Goal: Use online tool/utility: Use online tool/utility

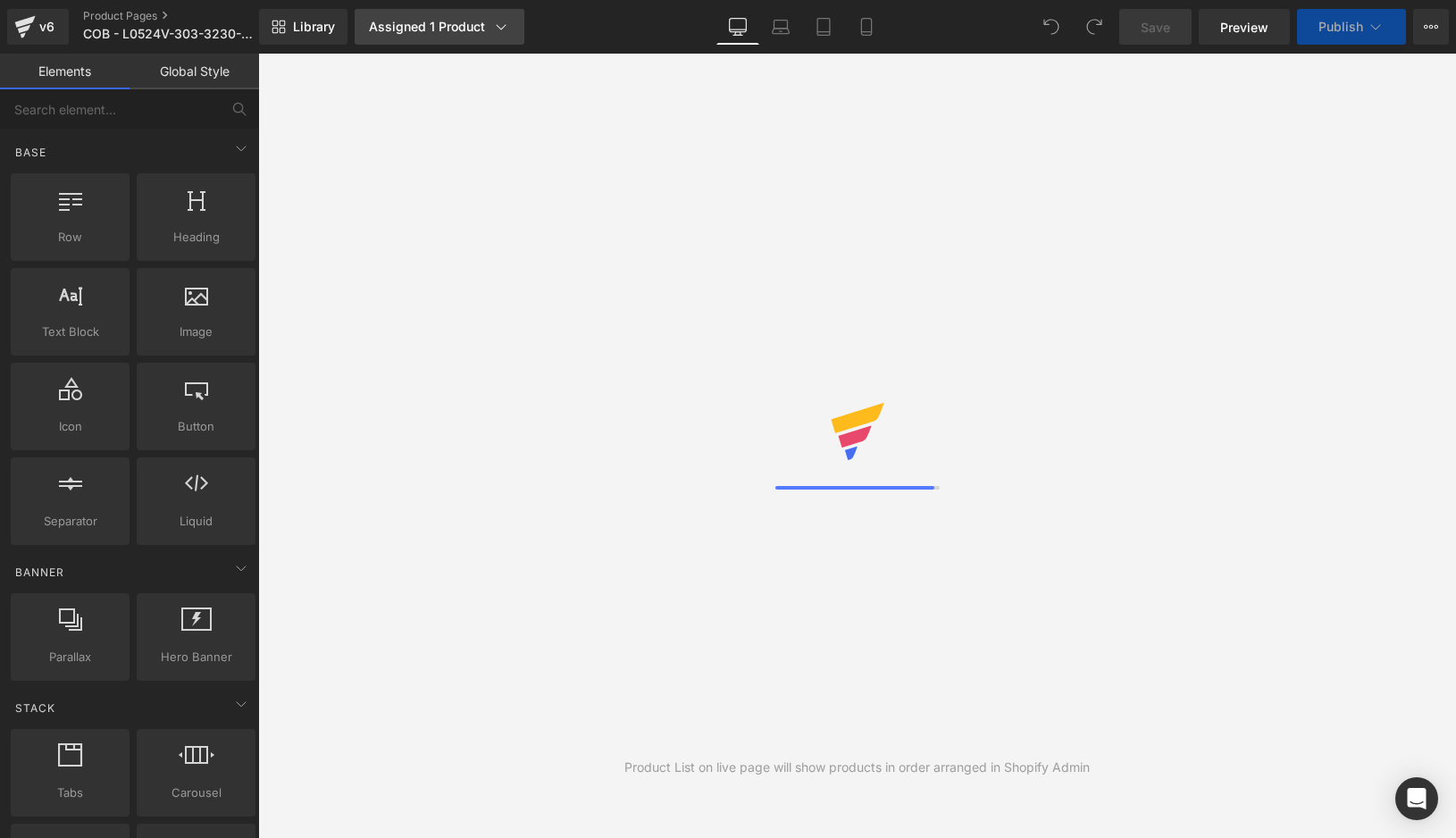
click at [503, 33] on icon at bounding box center [501, 27] width 18 height 18
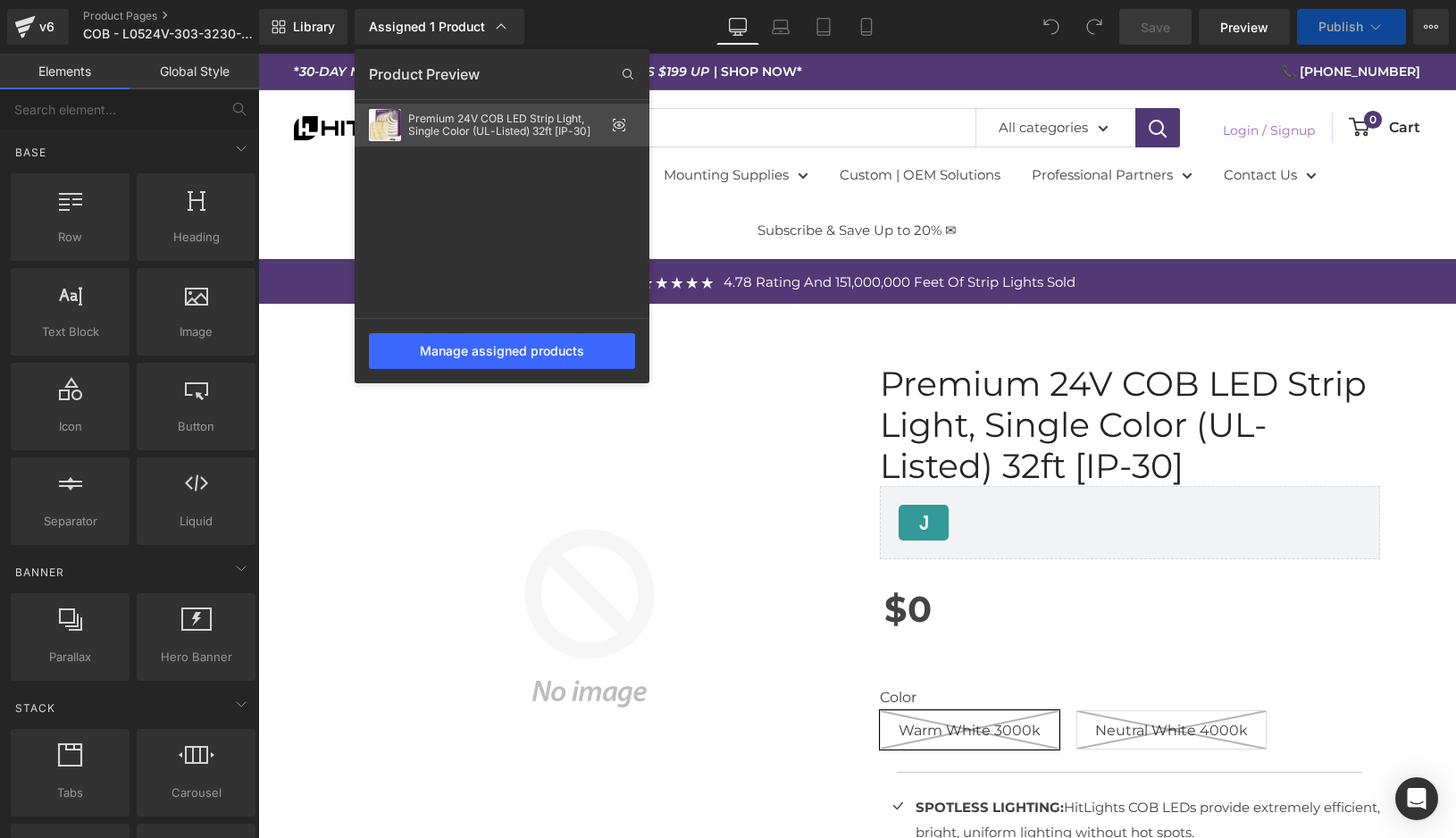
click at [617, 123] on icon at bounding box center [619, 125] width 4 height 4
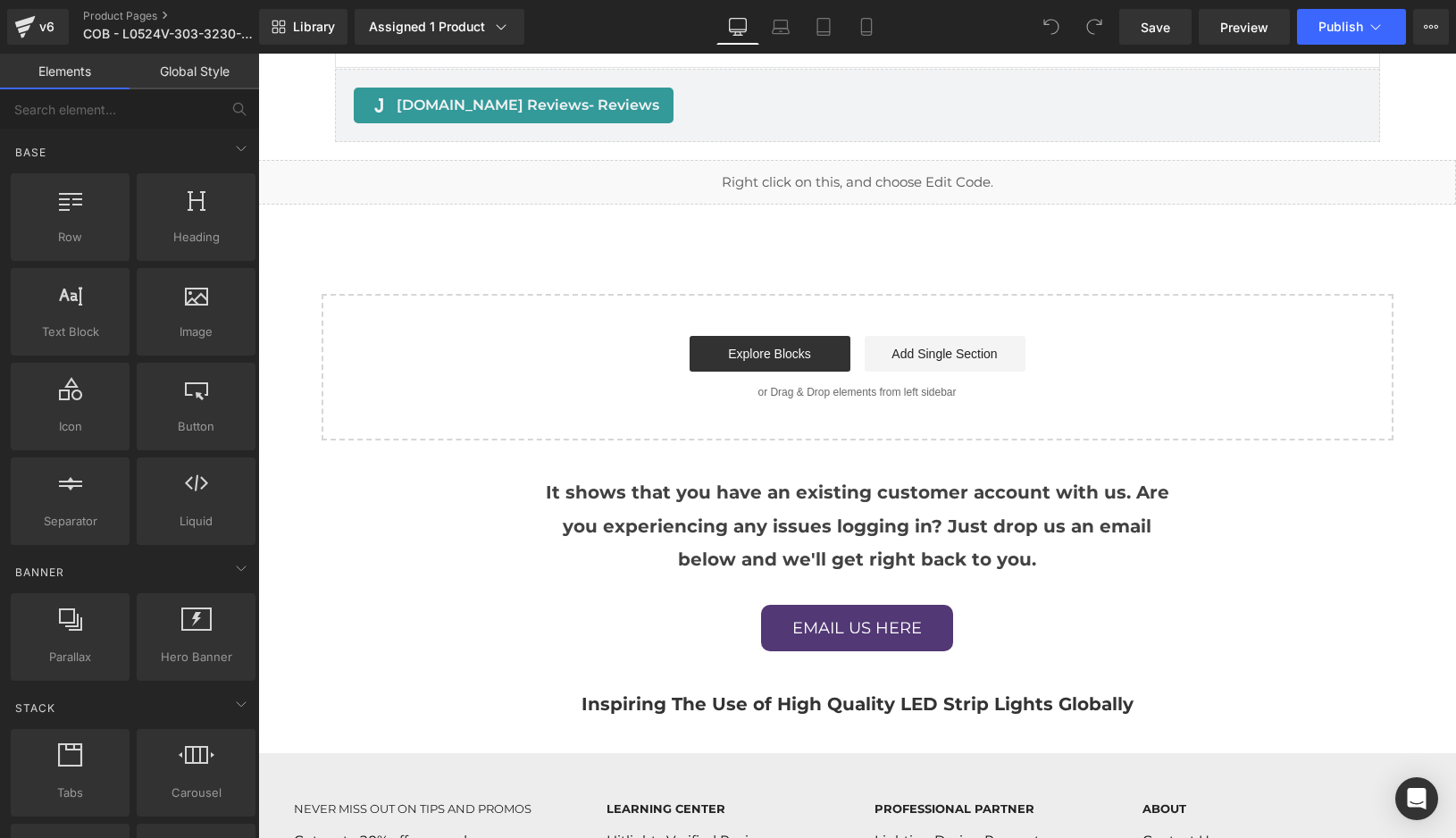
scroll to position [2532, 0]
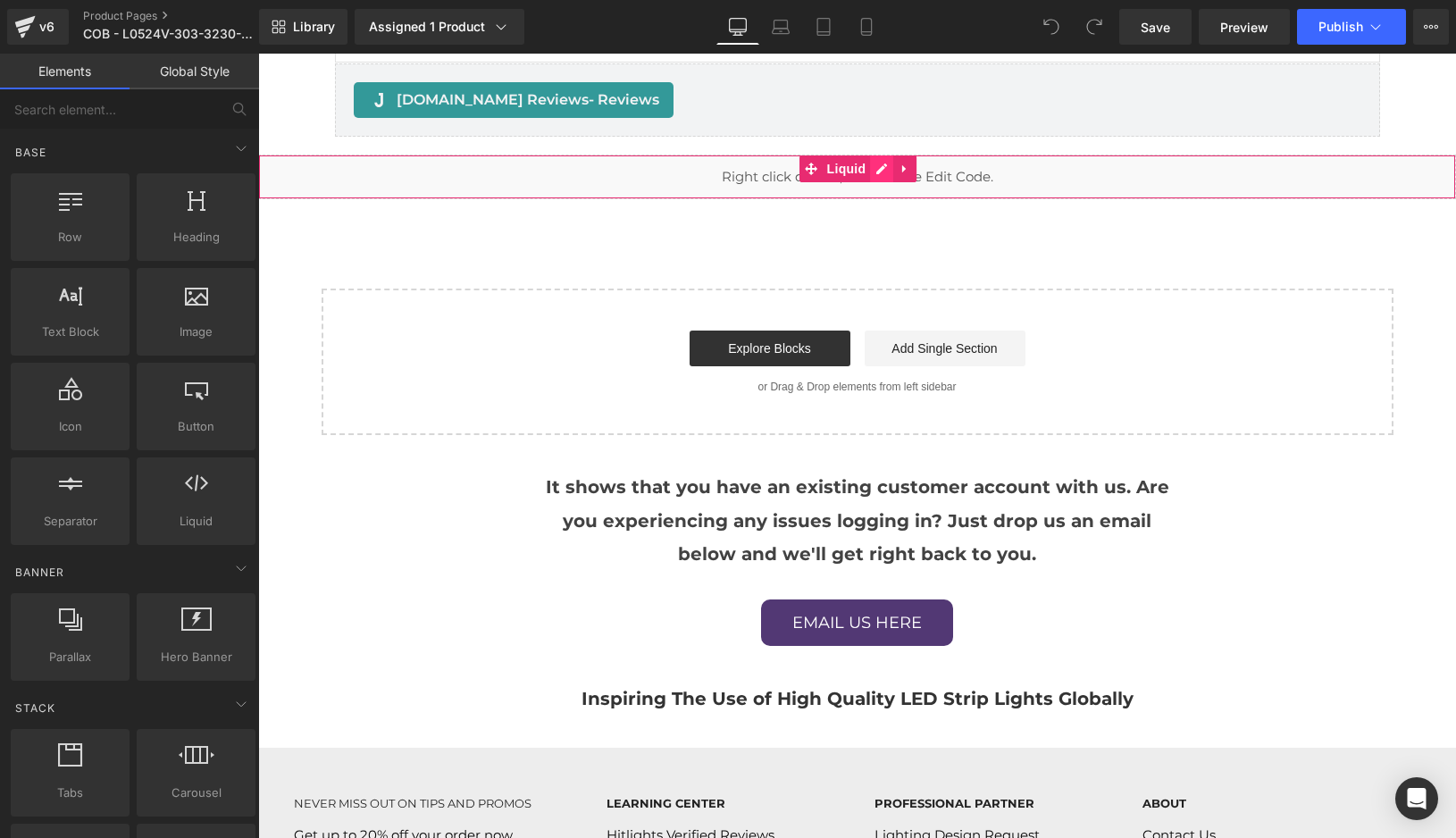
click at [881, 169] on div "Liquid" at bounding box center [857, 176] width 1198 height 44
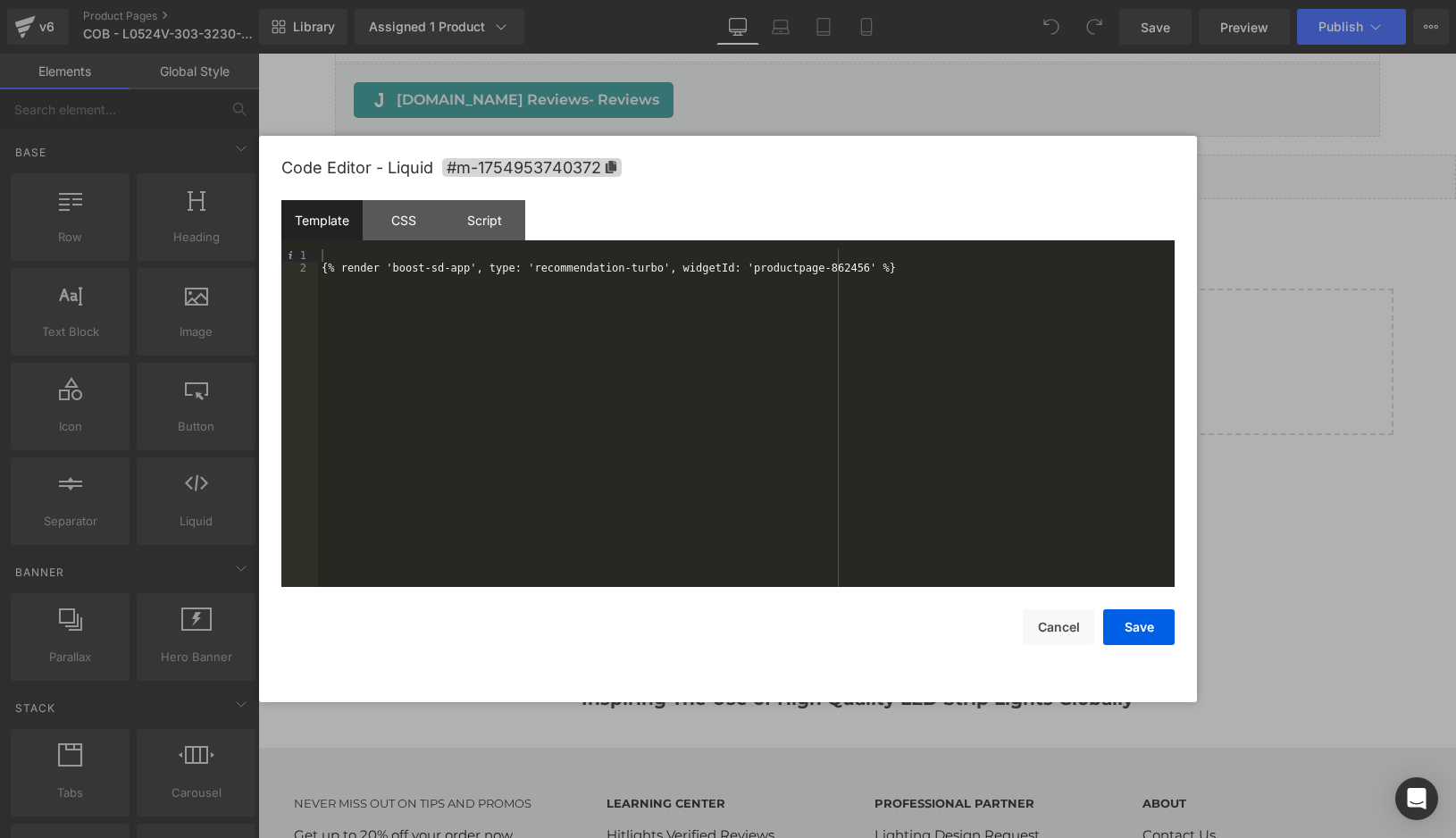
click at [597, 252] on div "{% render 'boost-sd-app', type: 'recommendation-turbo', widgetId: 'productpage-…" at bounding box center [746, 431] width 857 height 363
click at [755, 273] on div "{% render 'boost-sd-app', type: 'recommendation-turbo', widgetId: 'productpage-…" at bounding box center [746, 431] width 857 height 363
click at [869, 269] on div "{% render 'boost-sd-app', type: 'recommendation-turbo', widgetId: 'productpage-…" at bounding box center [746, 431] width 857 height 363
click at [1067, 624] on button "Cancel" at bounding box center [1058, 627] width 71 height 35
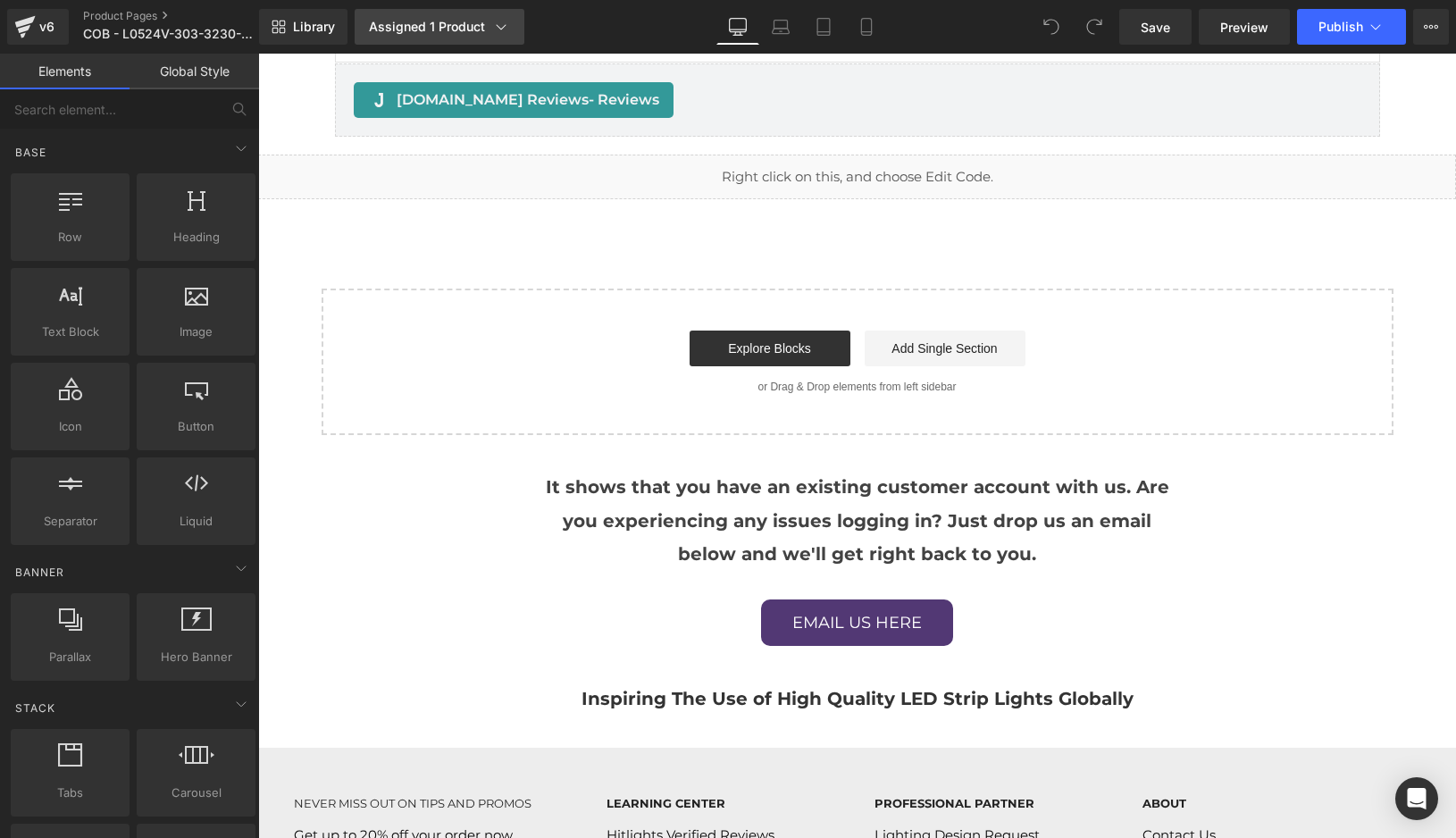
click at [497, 26] on icon at bounding box center [501, 27] width 18 height 18
